Goal: Information Seeking & Learning: Learn about a topic

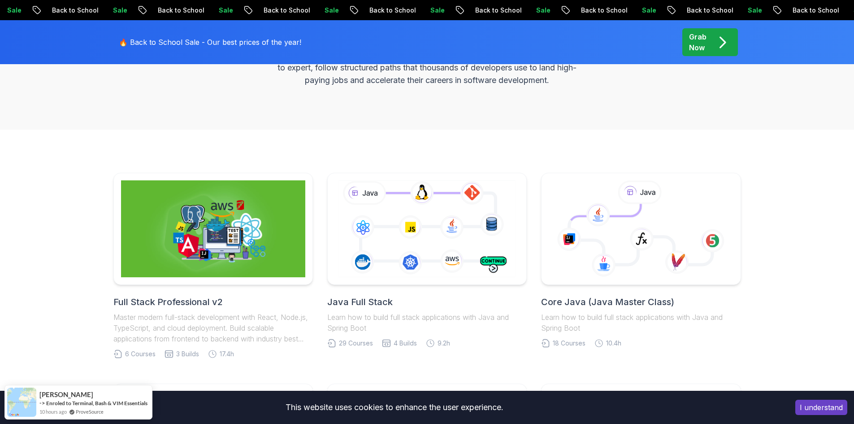
scroll to position [179, 0]
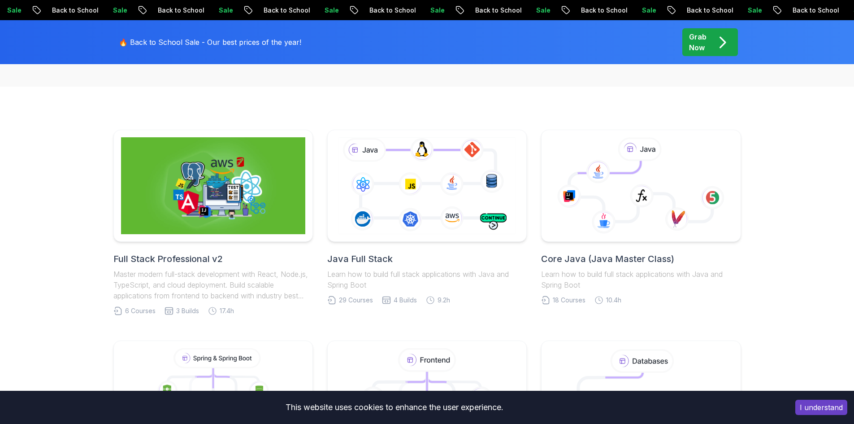
click at [578, 264] on h2 "Core Java (Java Master Class)" at bounding box center [641, 258] width 200 height 13
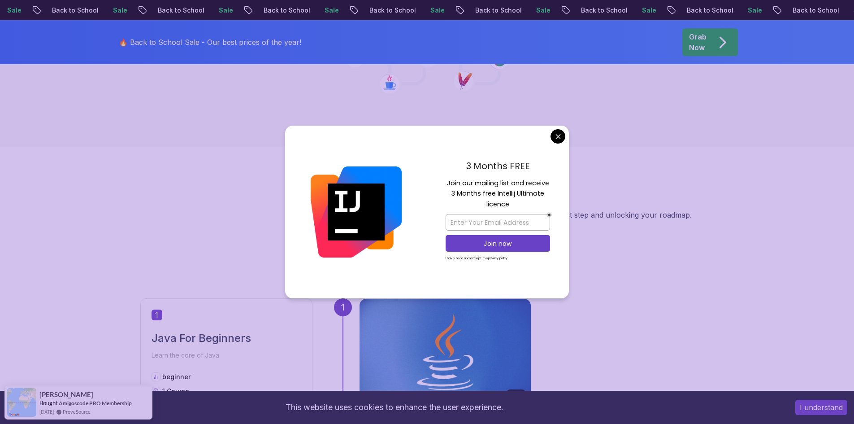
scroll to position [314, 0]
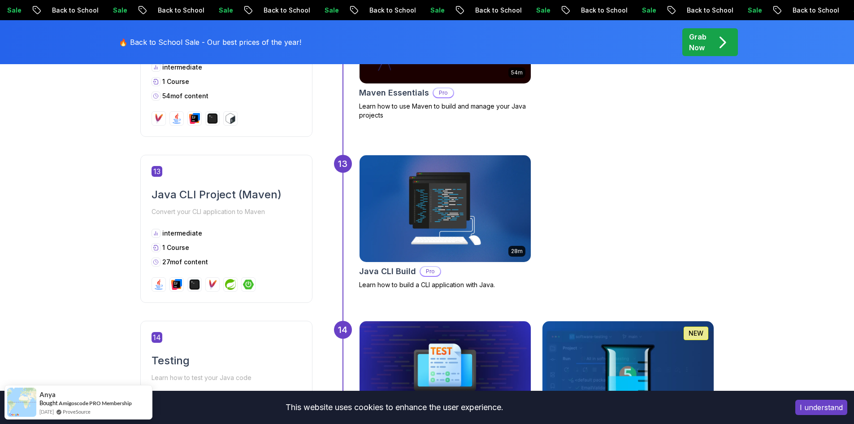
scroll to position [2645, 0]
